Goal: Task Accomplishment & Management: Check status

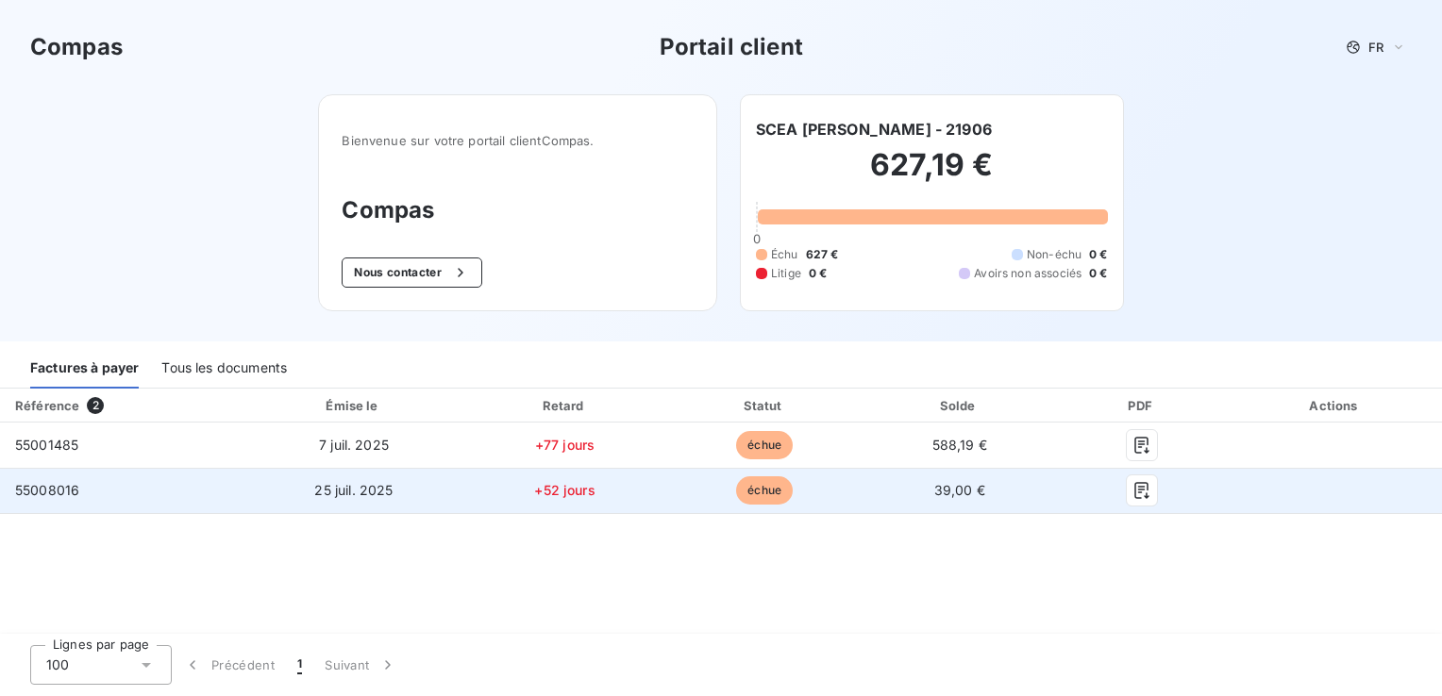
click at [771, 495] on span "échue" at bounding box center [764, 491] width 57 height 28
click at [1129, 490] on button "button" at bounding box center [1142, 491] width 30 height 30
click at [1144, 493] on icon "button" at bounding box center [1141, 490] width 19 height 19
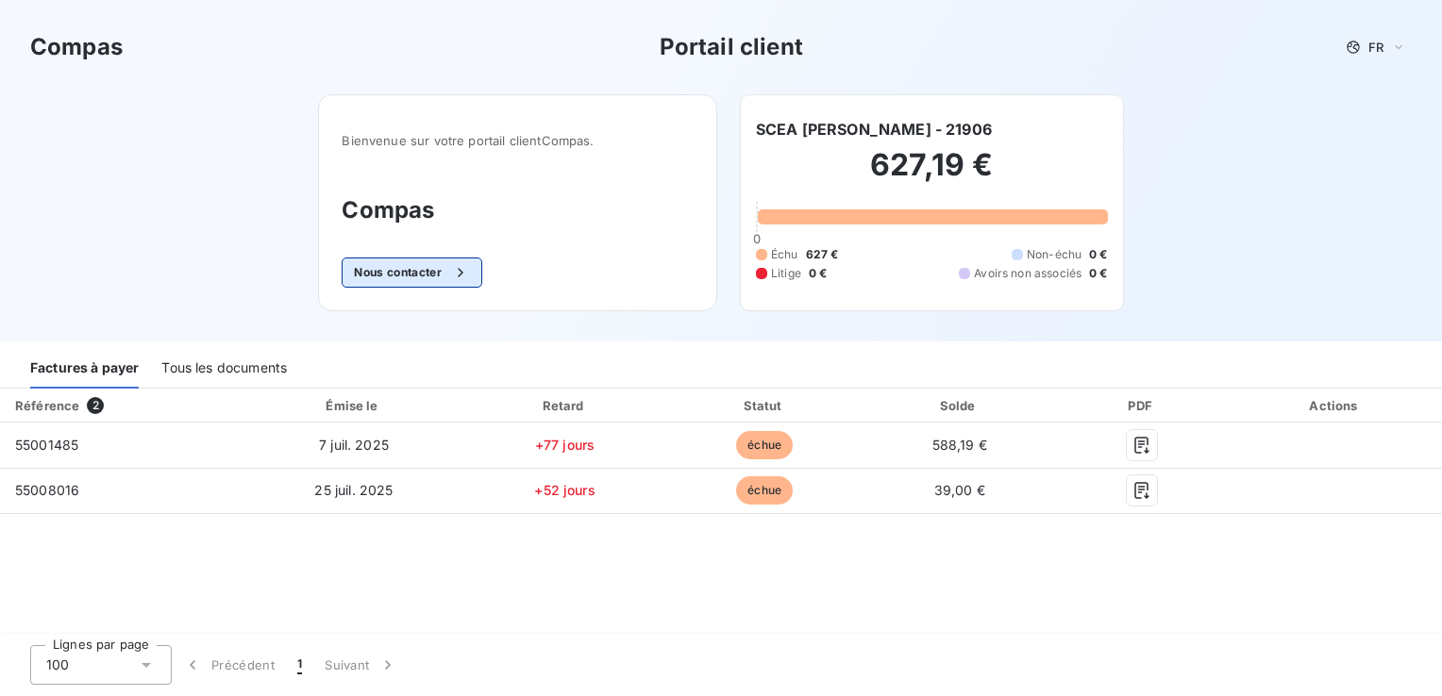
click at [404, 270] on button "Nous contacter" at bounding box center [412, 273] width 140 height 30
